Goal: Task Accomplishment & Management: Complete application form

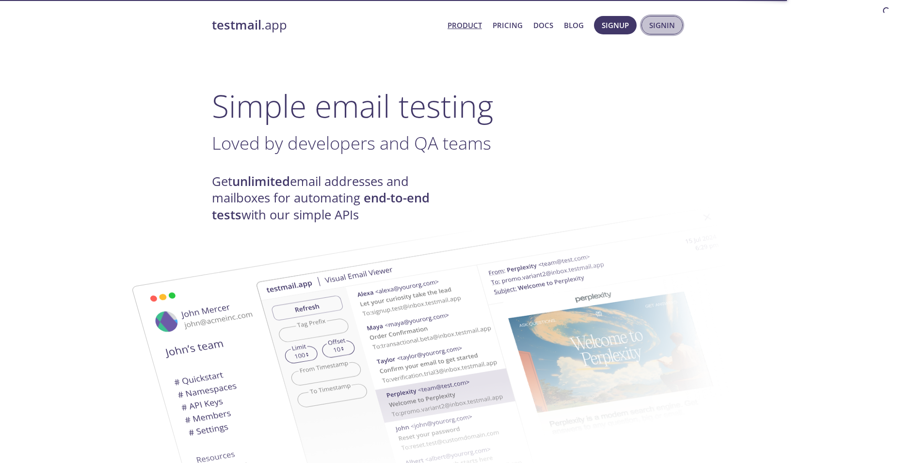
click at [666, 28] on span "Signin" at bounding box center [662, 25] width 26 height 13
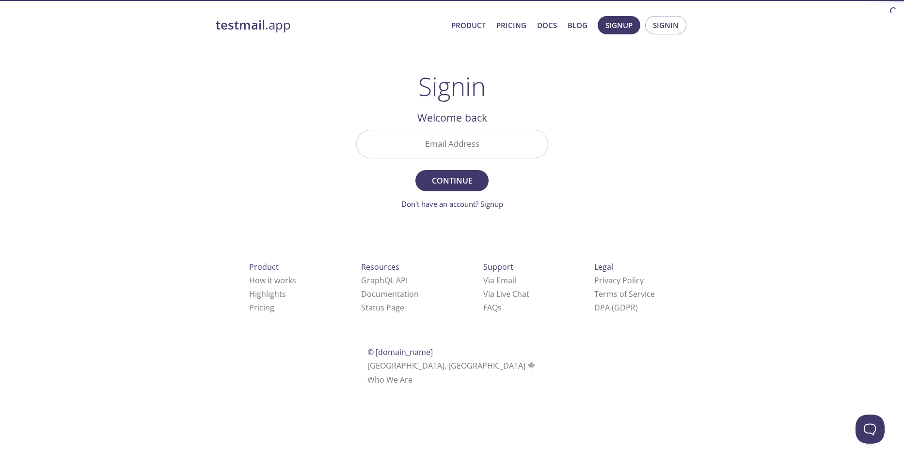
click at [424, 140] on input "Email Address" at bounding box center [452, 144] width 191 height 28
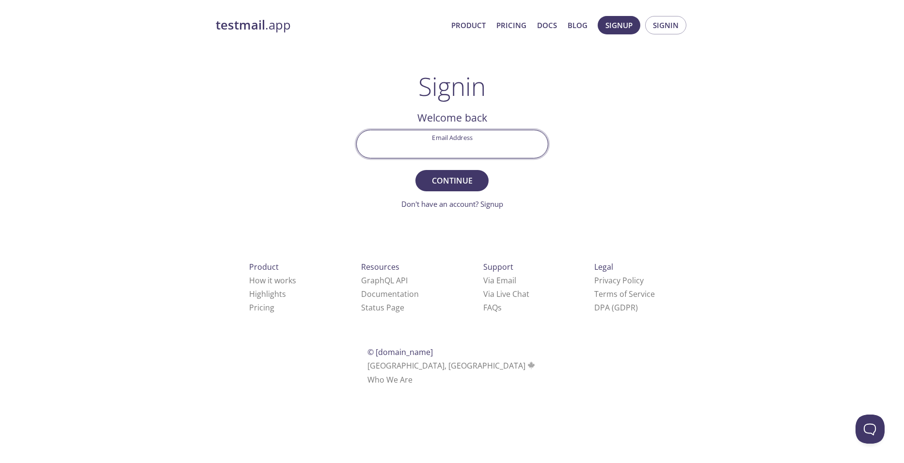
type input "[EMAIL_ADDRESS][DOMAIN_NAME]"
click at [448, 181] on span "Continue" at bounding box center [451, 181] width 51 height 14
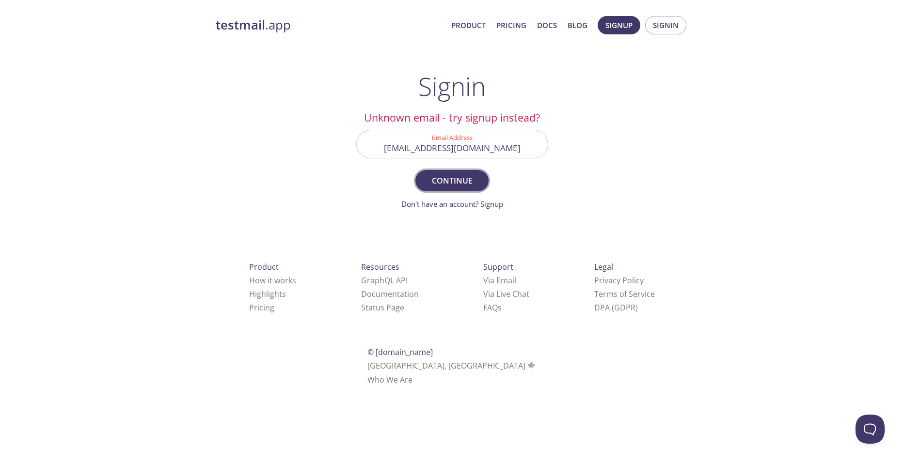
click at [448, 180] on span "Continue" at bounding box center [451, 181] width 51 height 14
click at [487, 205] on link "Don't have an account? Signup" at bounding box center [452, 204] width 102 height 10
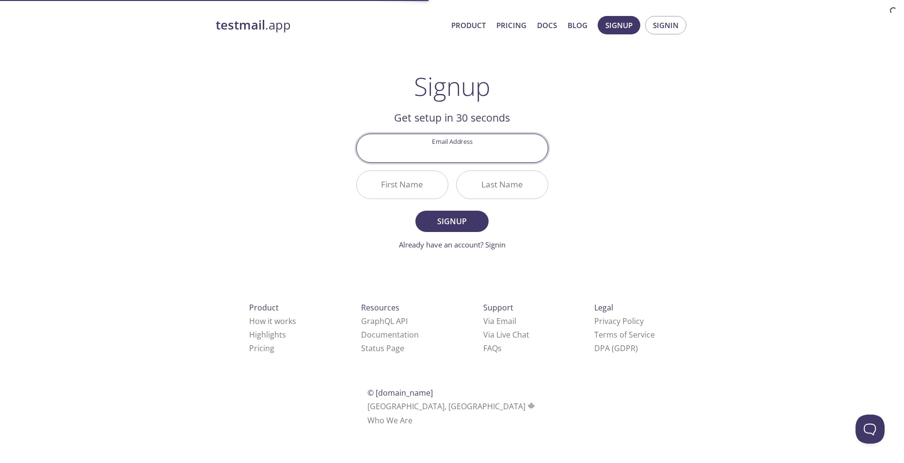
click at [427, 154] on input "Email Address" at bounding box center [452, 148] width 191 height 28
type input "[EMAIL_ADDRESS][DOMAIN_NAME]"
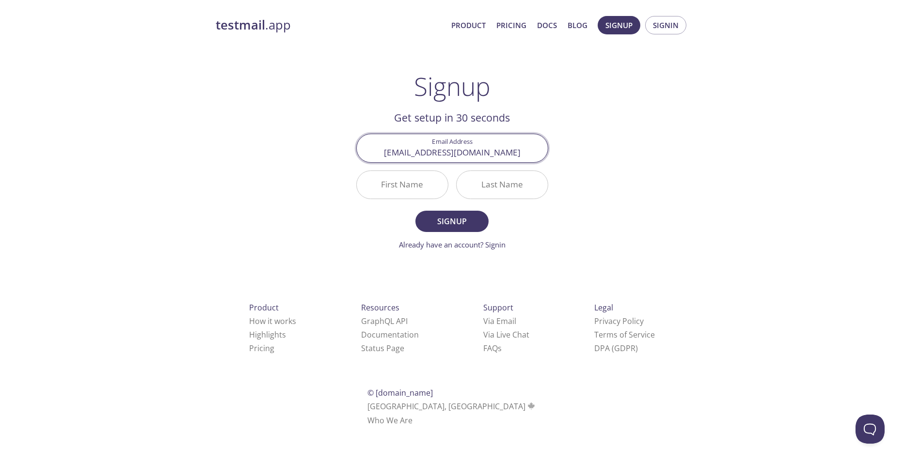
click at [423, 185] on input "First Name" at bounding box center [402, 185] width 91 height 28
type input "Ramya"
type input "[PERSON_NAME]"
click at [451, 223] on span "Signup" at bounding box center [451, 222] width 51 height 14
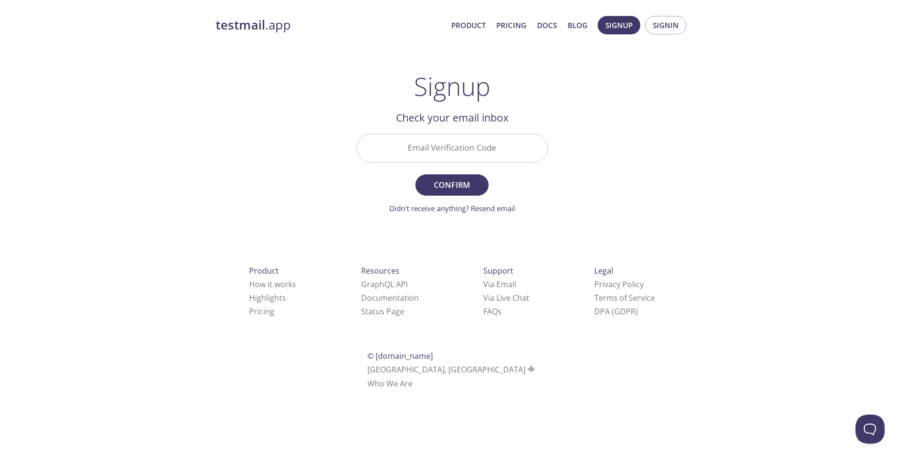
click at [428, 153] on input "Email Verification Code" at bounding box center [452, 148] width 191 height 28
